Goal: Task Accomplishment & Management: Manage account settings

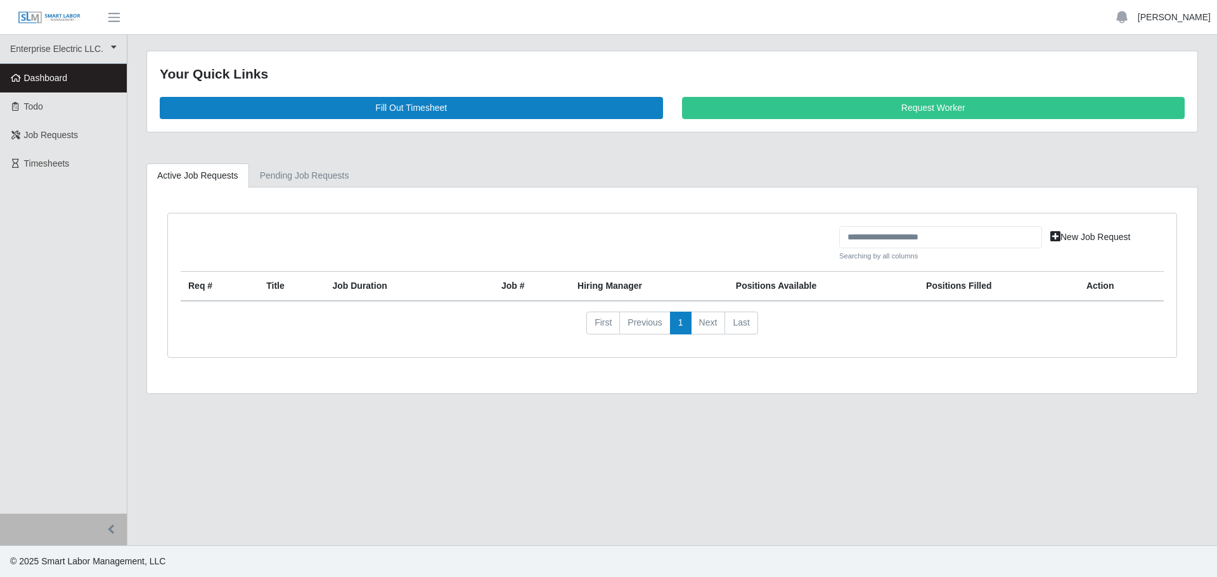
click at [1172, 14] on link "[PERSON_NAME]" at bounding box center [1174, 17] width 73 height 13
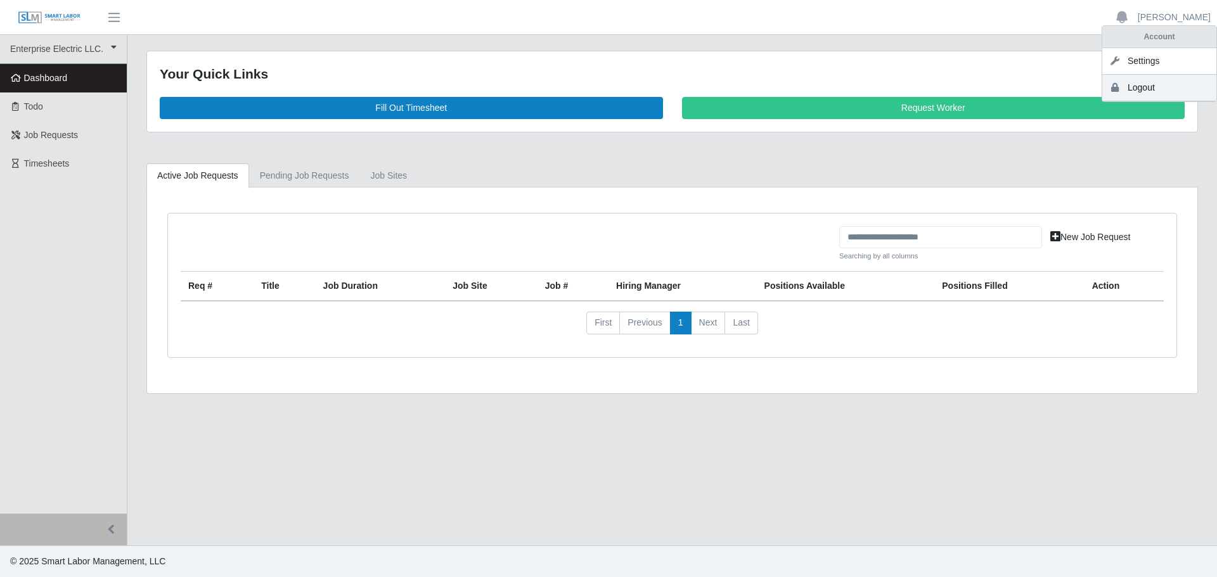
click at [1145, 89] on link "Logout" at bounding box center [1159, 88] width 114 height 27
